Goal: Task Accomplishment & Management: Complete application form

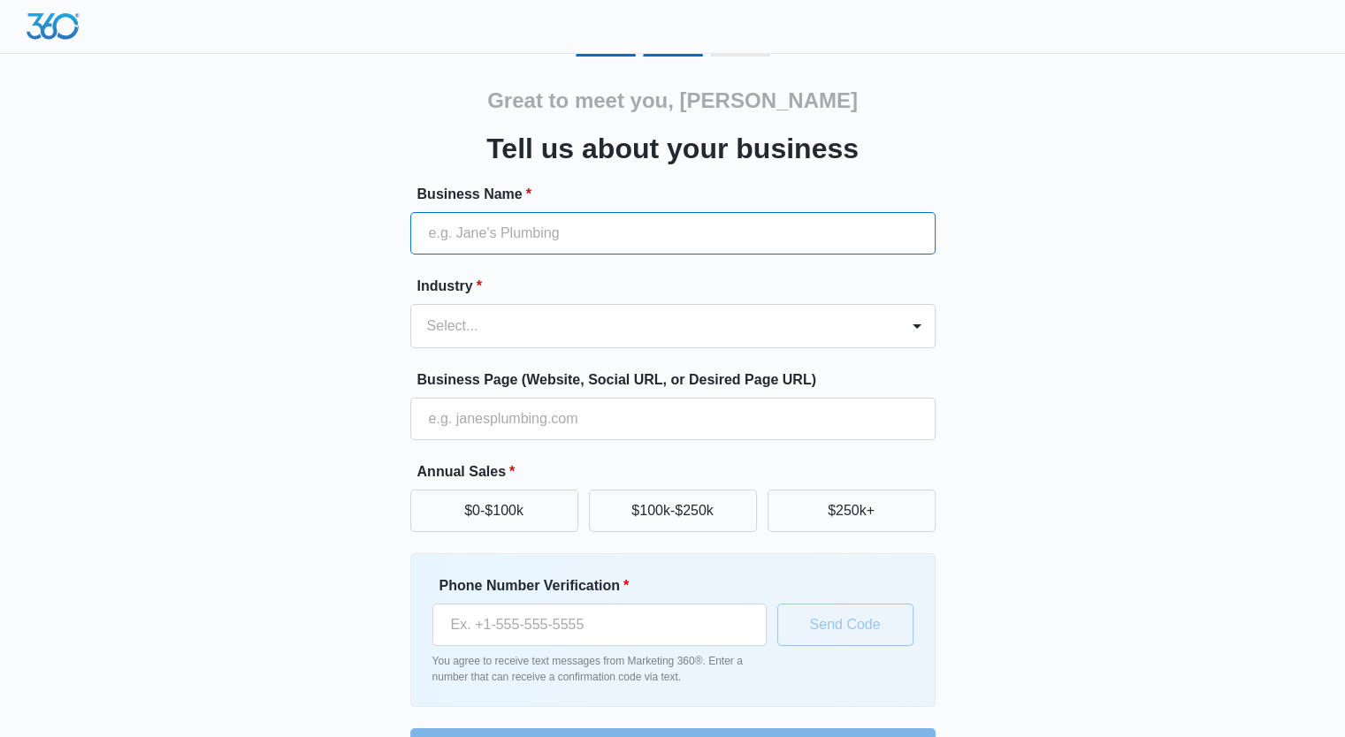
click at [571, 239] on input "Business Name *" at bounding box center [672, 233] width 525 height 42
type input "SHRINT IT"
type input "[PHONE_NUMBER]"
click at [471, 234] on input "SHRINT IT" at bounding box center [672, 233] width 525 height 42
type input "SHRINK"
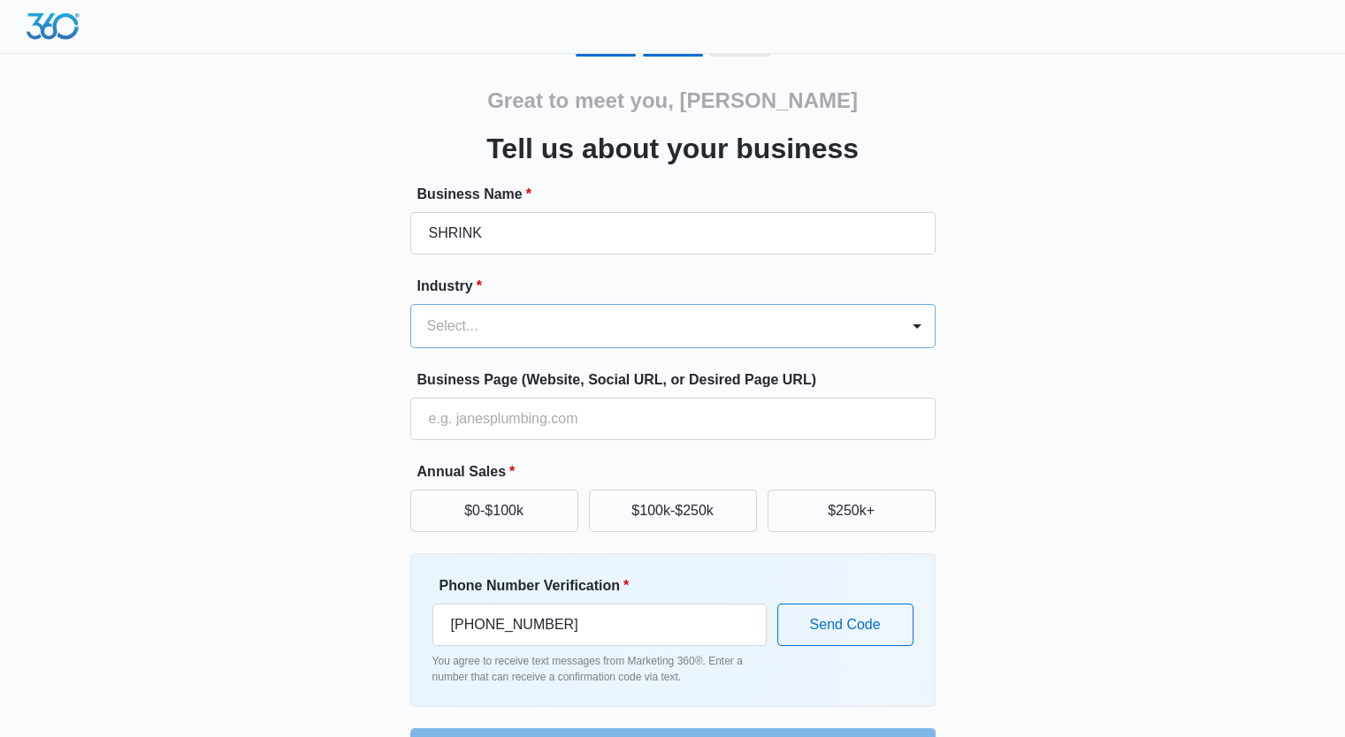
click at [583, 322] on div at bounding box center [651, 326] width 449 height 25
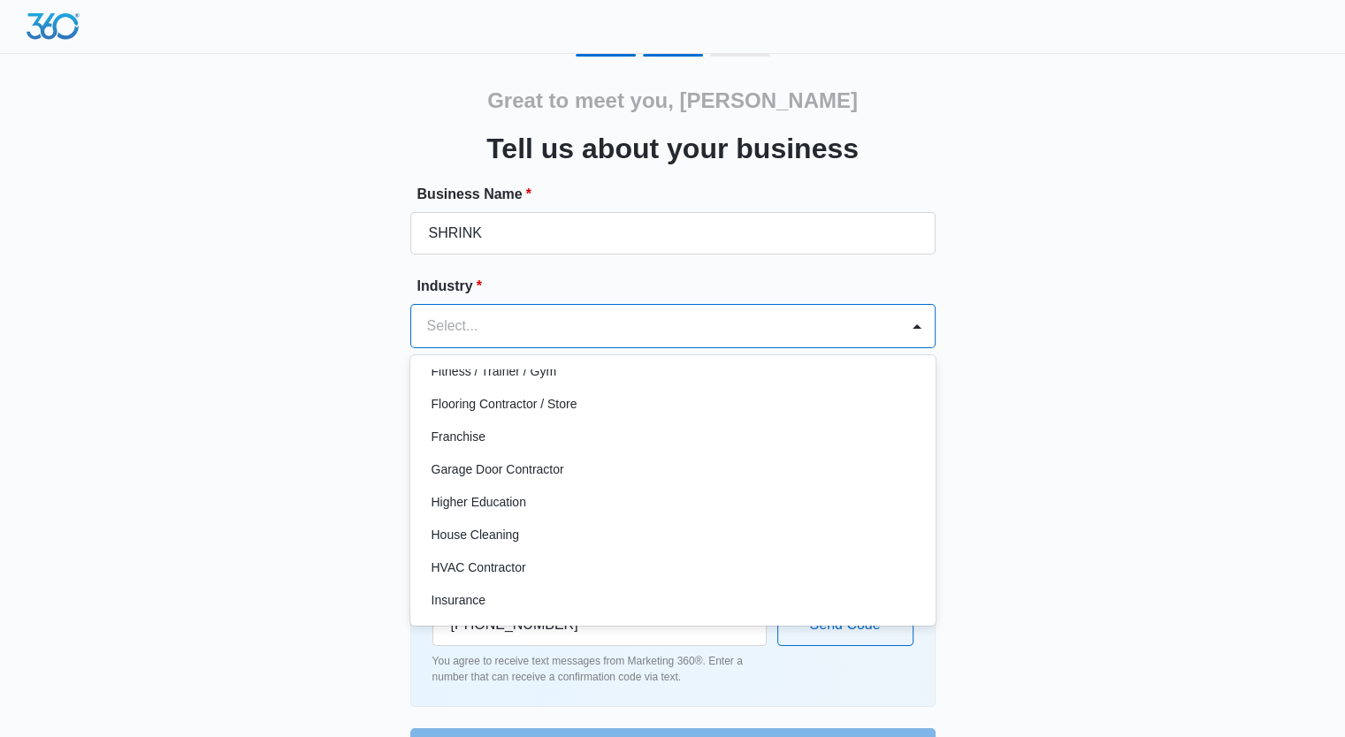
scroll to position [572, 0]
click at [462, 378] on p "Fitness / Trainer / Gym" at bounding box center [494, 373] width 126 height 19
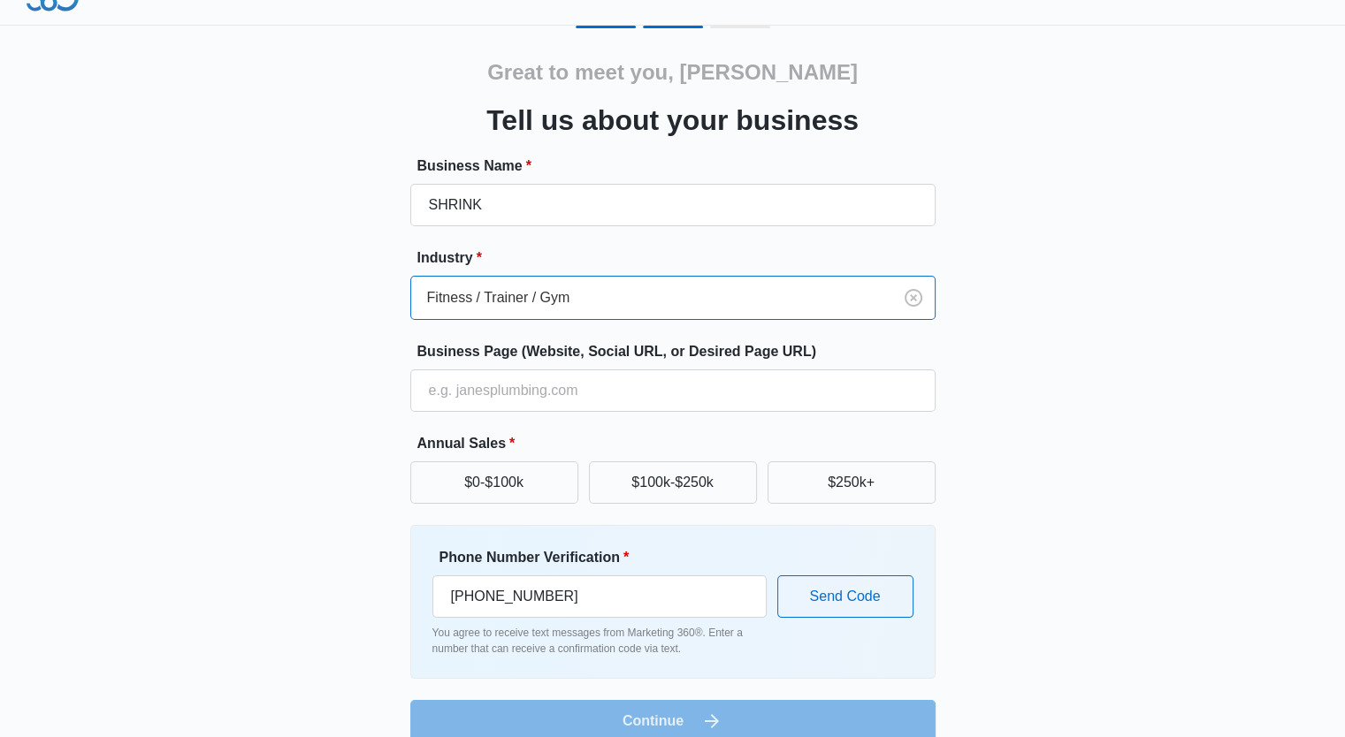
scroll to position [54, 0]
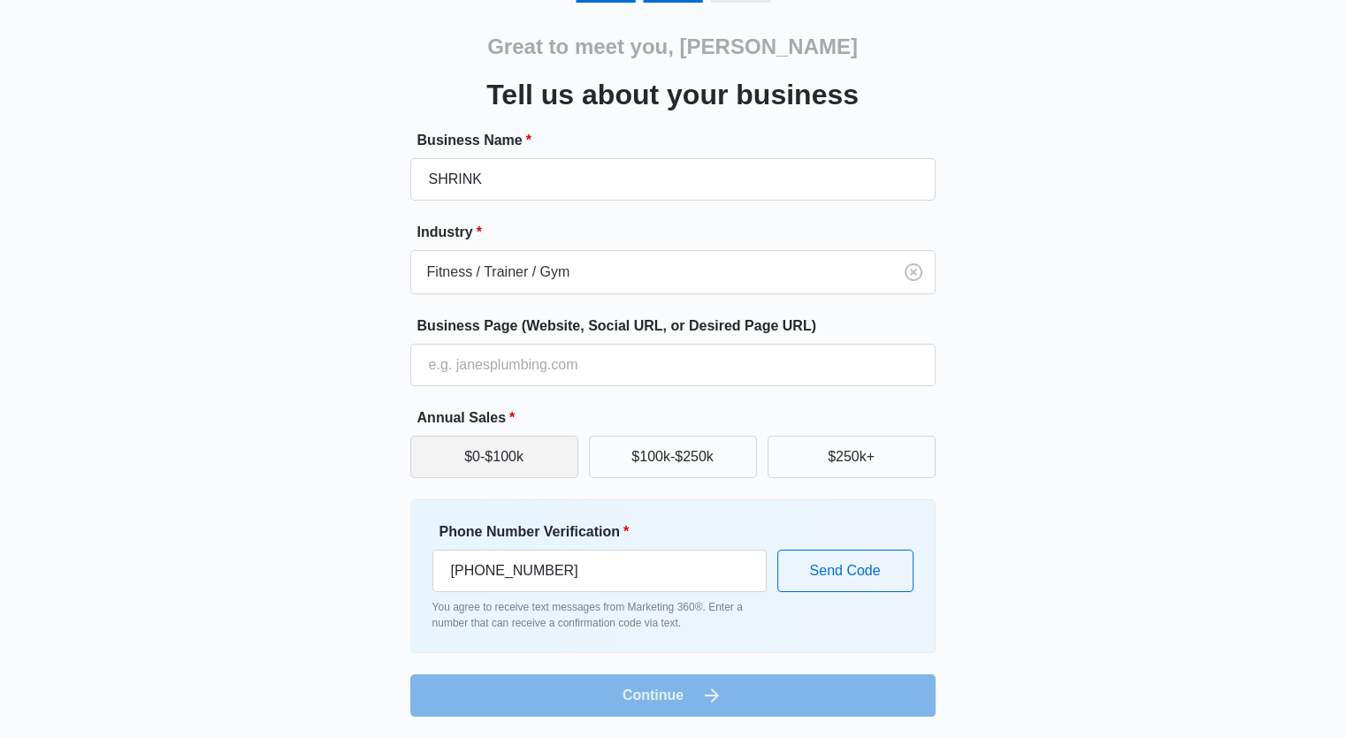
click at [486, 456] on button "$0-$100k" at bounding box center [494, 457] width 168 height 42
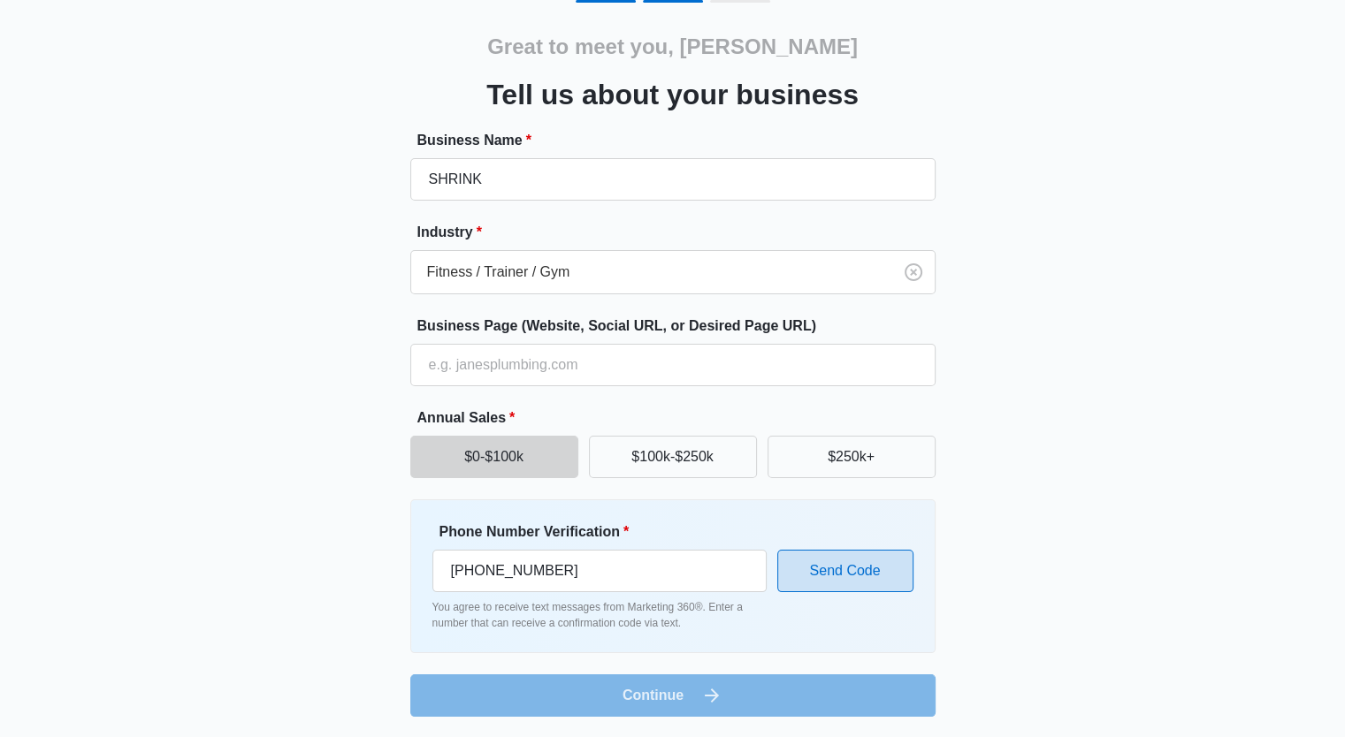
click at [833, 567] on button "Send Code" at bounding box center [845, 571] width 136 height 42
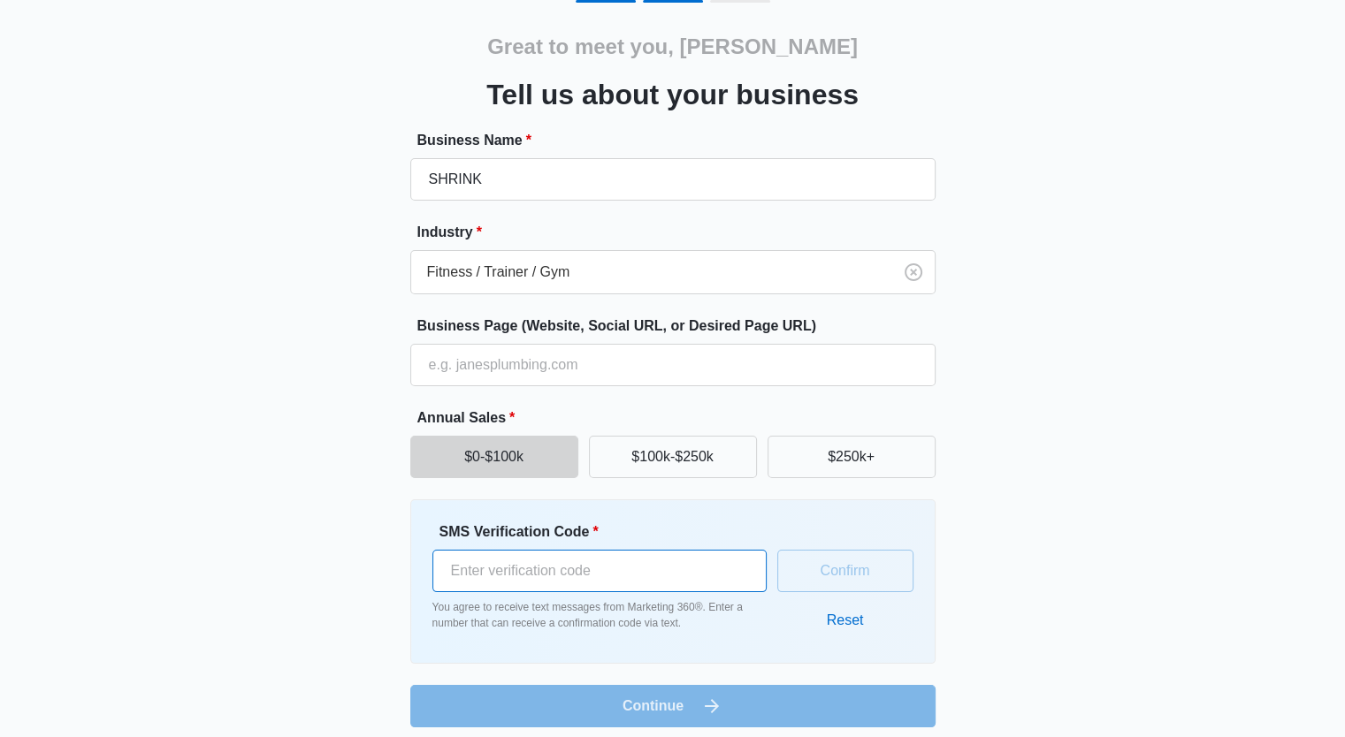
click at [713, 562] on input "SMS Verification Code *" at bounding box center [599, 571] width 334 height 42
type input "348144"
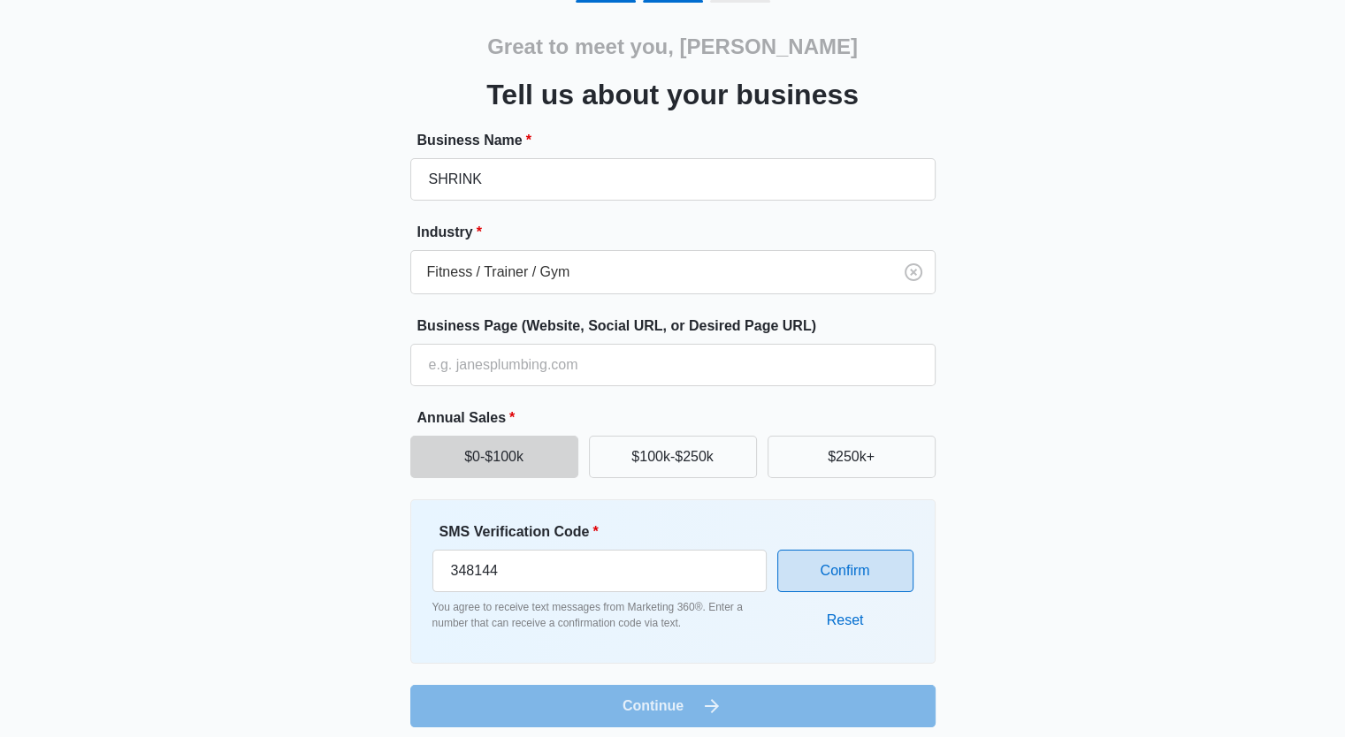
click at [852, 577] on button "Confirm" at bounding box center [845, 571] width 136 height 42
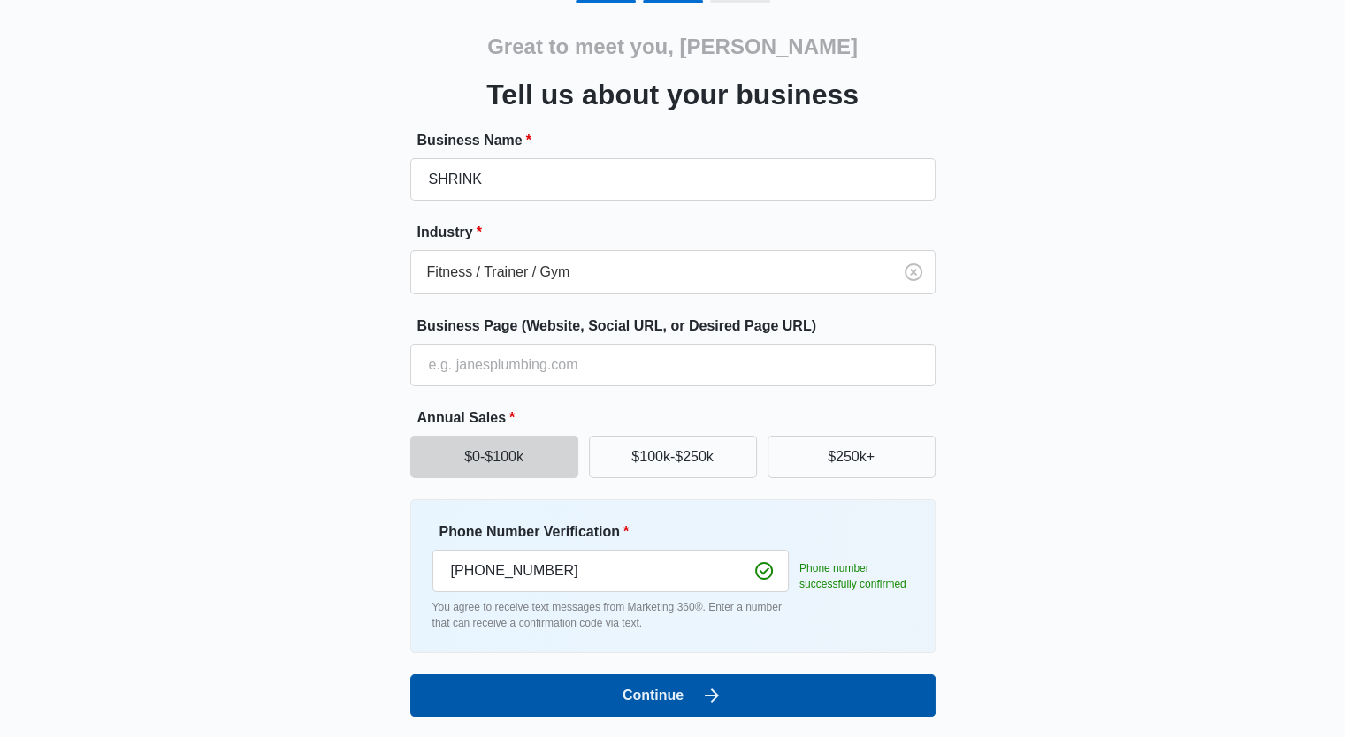
click at [721, 698] on icon "submit" at bounding box center [711, 695] width 21 height 21
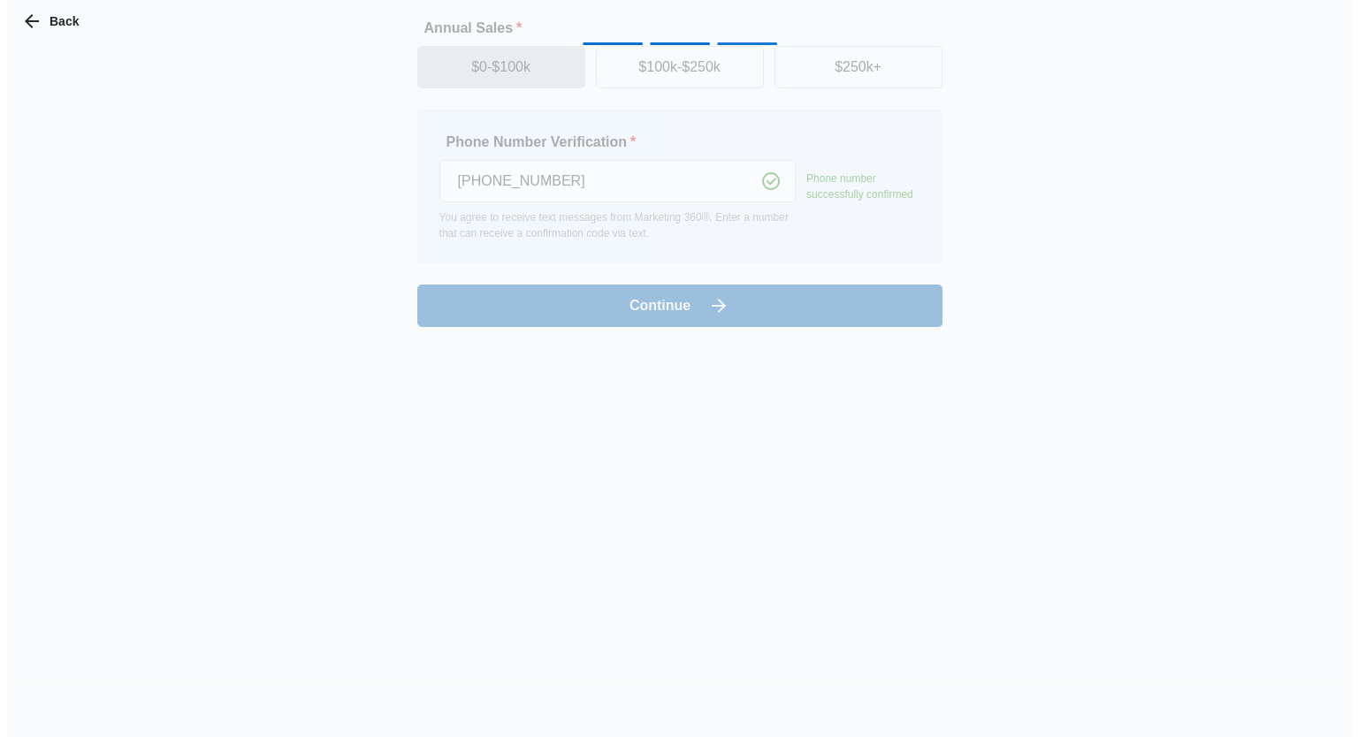
scroll to position [0, 0]
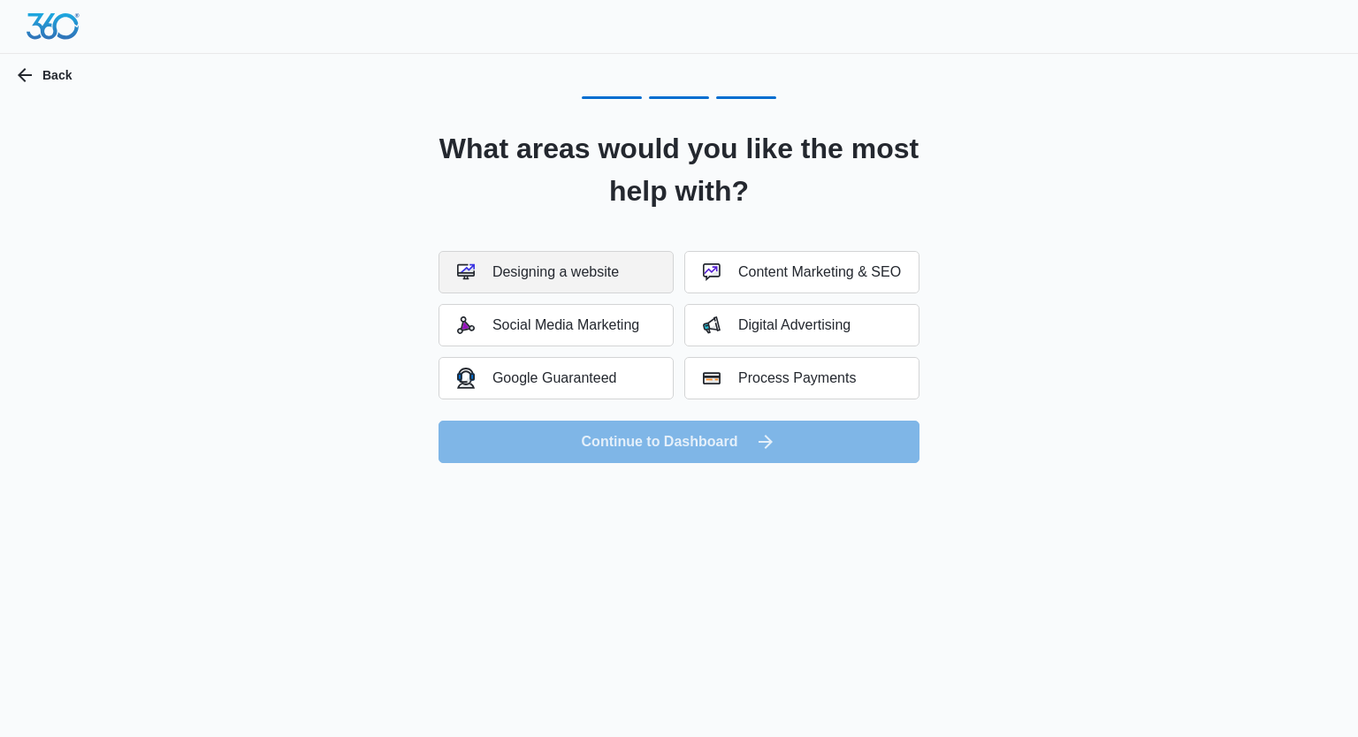
click at [593, 271] on div "Designing a website" at bounding box center [538, 272] width 162 height 18
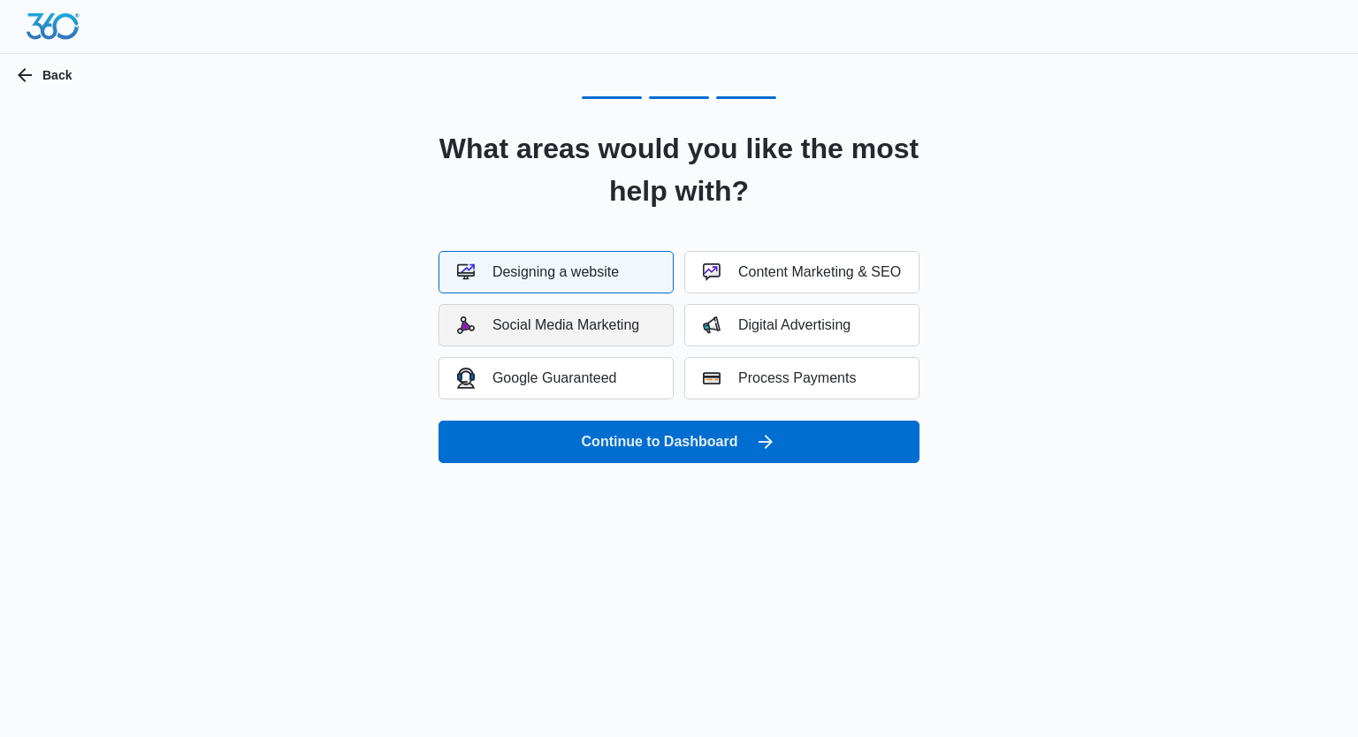
click at [606, 321] on div "Social Media Marketing" at bounding box center [548, 326] width 182 height 18
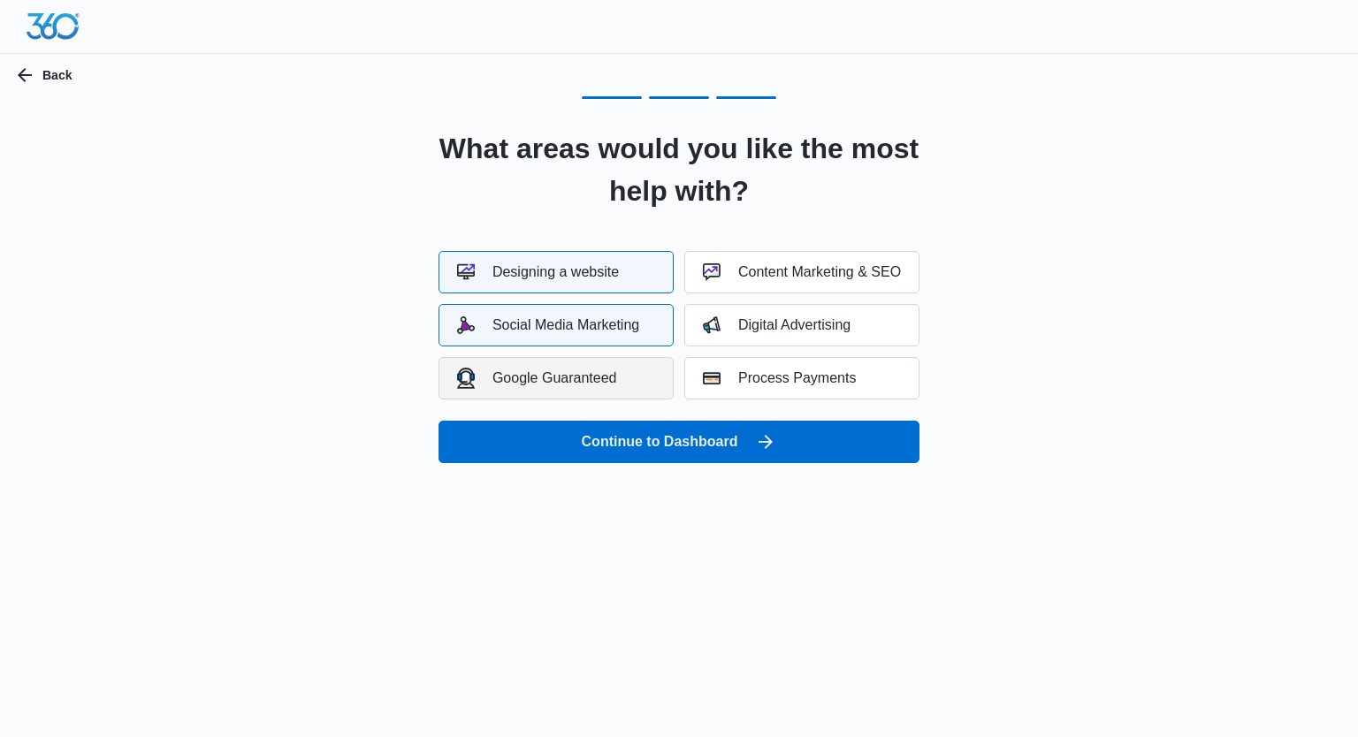
click at [616, 370] on div "Google Guaranteed" at bounding box center [537, 378] width 160 height 20
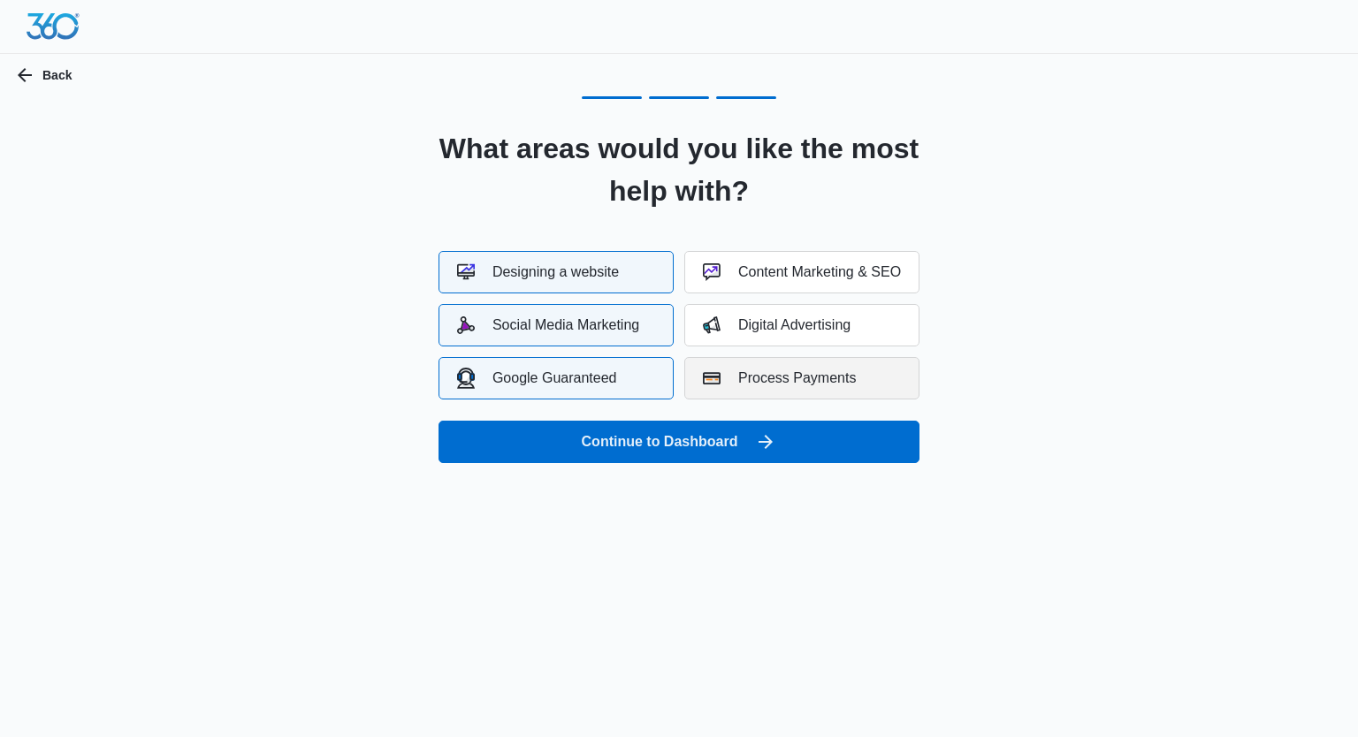
click at [817, 370] on div "Process Payments" at bounding box center [779, 379] width 153 height 18
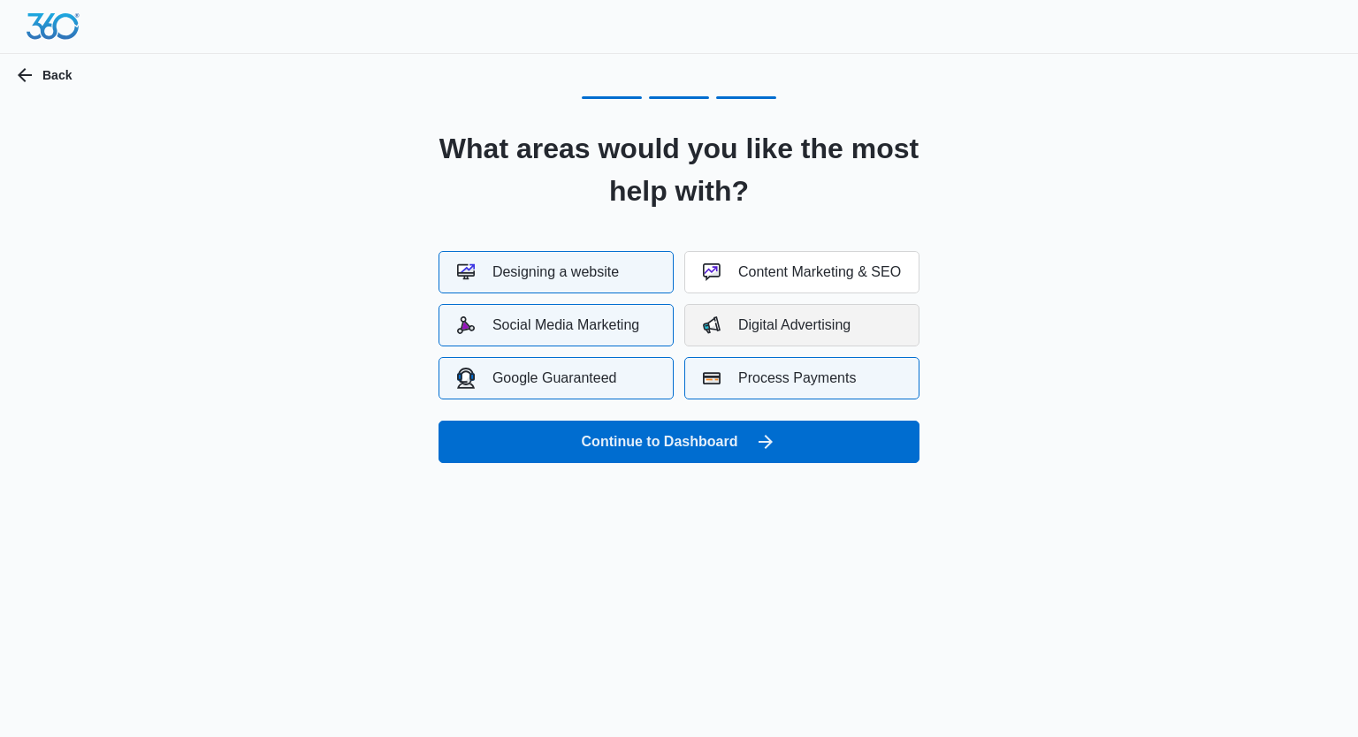
click at [810, 326] on div "Digital Advertising" at bounding box center [777, 326] width 148 height 18
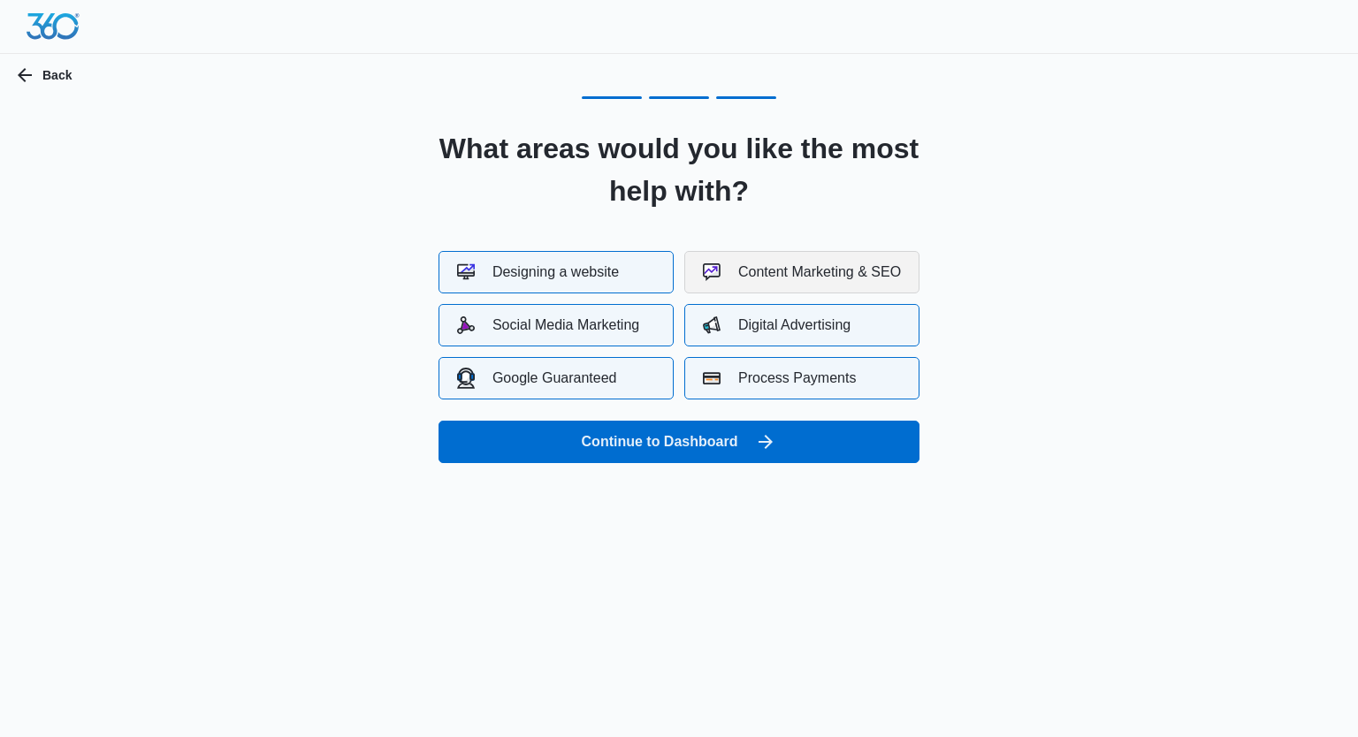
click at [810, 268] on div "Content Marketing & SEO" at bounding box center [802, 272] width 198 height 18
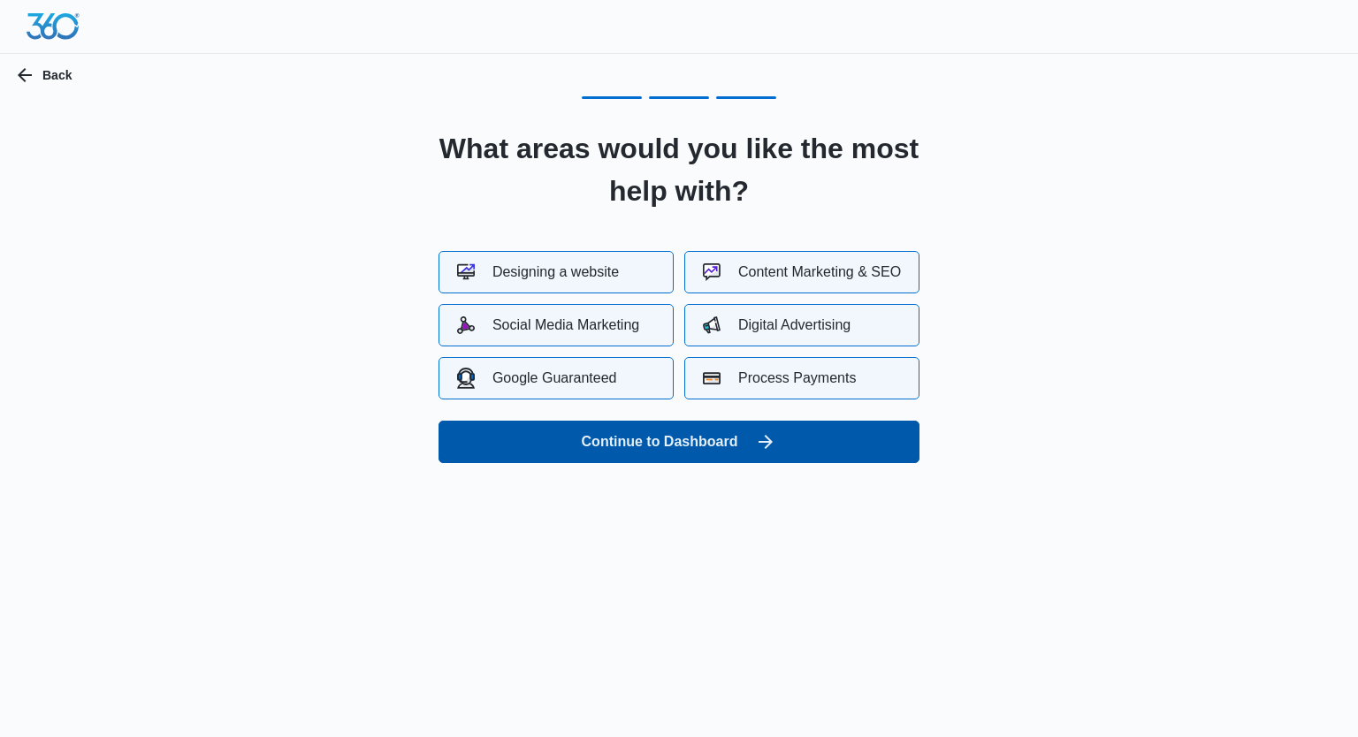
click at [698, 443] on button "Continue to Dashboard" at bounding box center [679, 442] width 481 height 42
